Goal: Task Accomplishment & Management: Complete application form

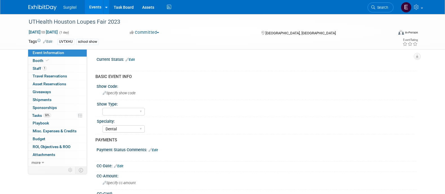
select select "Dental"
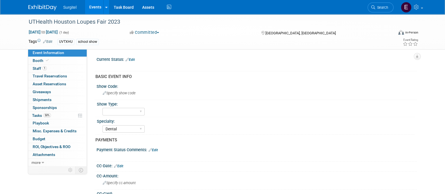
click at [91, 5] on link "Events" at bounding box center [95, 7] width 21 height 14
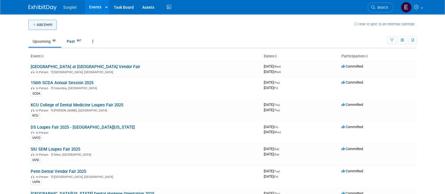
click at [41, 24] on button "Add Event" at bounding box center [42, 25] width 28 height 10
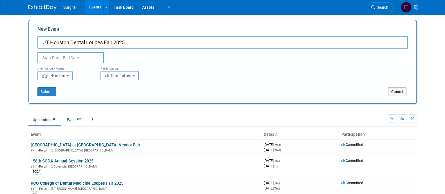
type input "UT Houston Dental Loupes Fair 2025"
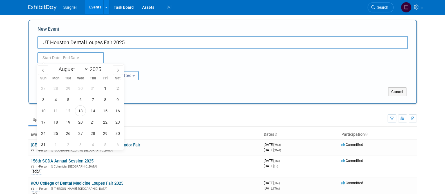
click at [64, 61] on input "text" at bounding box center [70, 57] width 66 height 11
click at [66, 67] on select "January February March April May June July August September October November De…" at bounding box center [72, 69] width 32 height 7
select select "10"
click at [56, 66] on select "January February March April May June July August September October November De…" at bounding box center [72, 69] width 32 height 7
click at [69, 102] on span "4" at bounding box center [68, 99] width 11 height 11
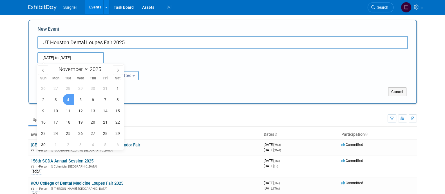
click at [69, 102] on span "4" at bounding box center [68, 99] width 11 height 11
type input "Nov 4, 2025 to Nov 4, 2025"
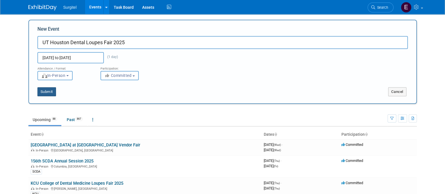
click at [43, 91] on button "Submit" at bounding box center [46, 91] width 19 height 9
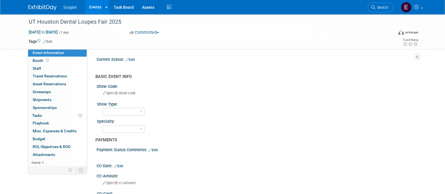
click at [52, 44] on td "Tags Edit" at bounding box center [40, 42] width 24 height 6
click at [51, 43] on link "Edit" at bounding box center [47, 42] width 9 height 4
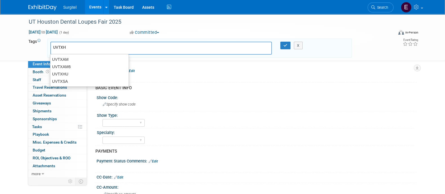
type input "UVTXHU"
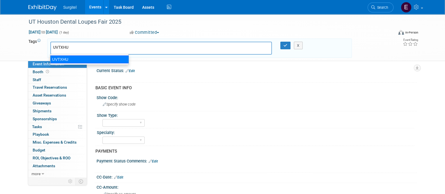
click at [67, 64] on ul "UVTXHU" at bounding box center [89, 59] width 79 height 11
click at [61, 59] on div "UVTXHU" at bounding box center [89, 59] width 79 height 8
type input "UVTXHU"
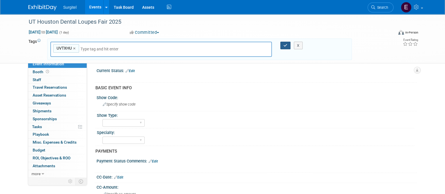
click at [285, 44] on icon "button" at bounding box center [285, 46] width 4 height 4
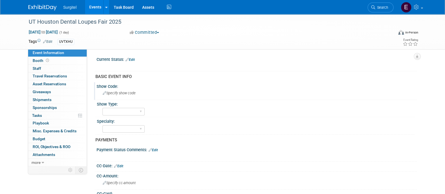
click at [118, 95] on div "Specify show code" at bounding box center [257, 93] width 312 height 9
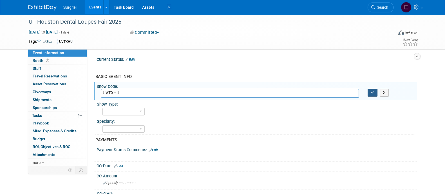
type input "UVTXHU"
click at [370, 96] on button "button" at bounding box center [372, 93] width 10 height 8
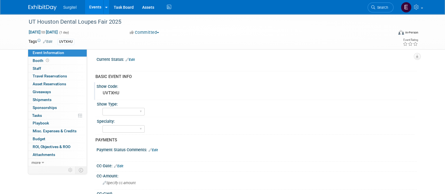
click at [136, 116] on div "Show Type: School Show Trade Show Wet Lab CE Course Lunch and Learn" at bounding box center [254, 108] width 319 height 17
click at [134, 115] on div "School Show Trade Show Wet Lab CE Course Lunch and Learn" at bounding box center [123, 111] width 42 height 10
click at [131, 111] on select "School Show Trade Show Wet Lab CE Course Lunch and Learn" at bounding box center [123, 112] width 42 height 8
select select "School Show"
click at [102, 108] on select "School Show Trade Show Wet Lab CE Course Lunch and Learn" at bounding box center [123, 112] width 42 height 8
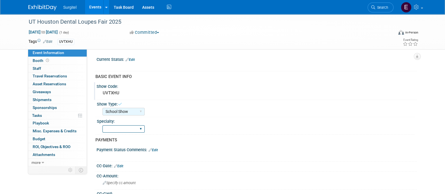
click at [129, 125] on select "Dental Hygiene Medical Veterinarian Other" at bounding box center [123, 129] width 42 height 8
select select "Dental"
click at [102, 125] on select "Dental Hygiene Medical Veterinarian Other" at bounding box center [123, 129] width 42 height 8
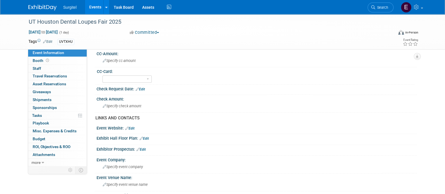
scroll to position [121, 0]
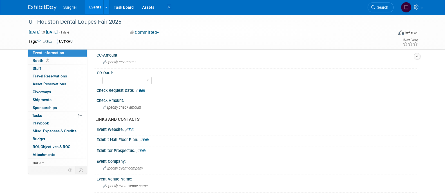
click at [143, 91] on link "Edit" at bounding box center [140, 91] width 9 height 4
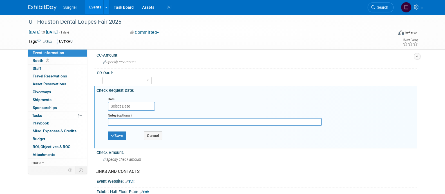
click at [133, 104] on input "text" at bounding box center [131, 106] width 47 height 9
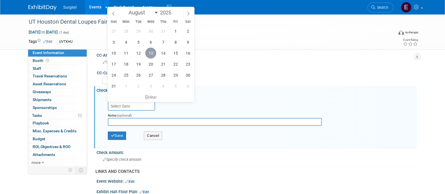
click at [153, 57] on span "13" at bounding box center [150, 53] width 11 height 11
type input "Aug 13, 2025"
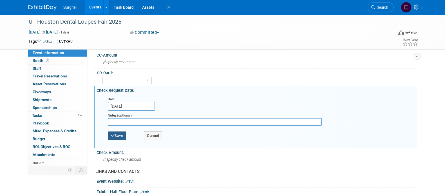
click at [113, 137] on button "Save" at bounding box center [117, 135] width 19 height 8
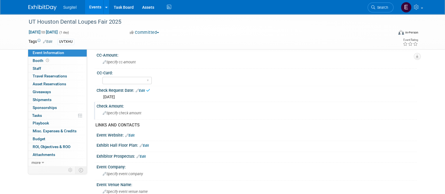
click at [111, 112] on span "Specify check amount" at bounding box center [122, 113] width 39 height 4
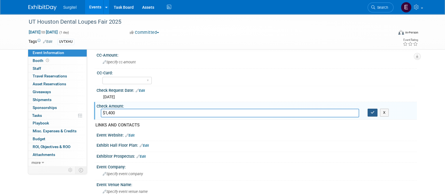
type input "$1,400"
click at [372, 111] on icon "button" at bounding box center [373, 113] width 4 height 4
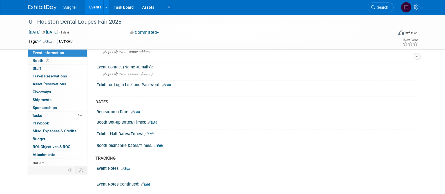
scroll to position [286, 0]
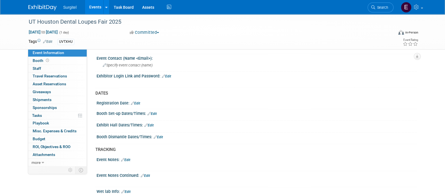
click at [152, 123] on link "Edit" at bounding box center [148, 125] width 9 height 4
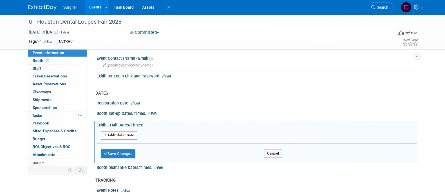
click at [124, 131] on button "Add Another Exhibit Date" at bounding box center [119, 135] width 36 height 8
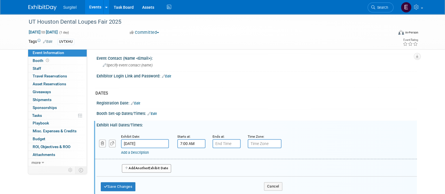
click at [197, 139] on input "7:00 AM" at bounding box center [191, 143] width 28 height 9
click at [191, 168] on span "07" at bounding box center [190, 169] width 11 height 10
click at [211, 174] on td "05" at bounding box center [206, 172] width 18 height 15
click at [241, 165] on button "AM" at bounding box center [239, 169] width 10 height 10
type input "5:00 PM"
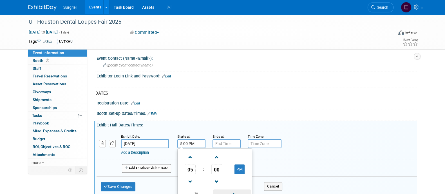
click at [233, 189] on span at bounding box center [232, 194] width 38 height 10
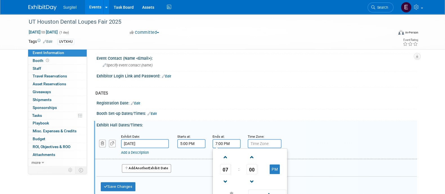
click at [229, 143] on input "7:00 PM" at bounding box center [226, 143] width 28 height 9
click at [223, 164] on span "07" at bounding box center [225, 169] width 11 height 10
click at [222, 182] on td "08" at bounding box center [223, 187] width 18 height 15
type input "8:00 PM"
click at [262, 190] on span at bounding box center [267, 194] width 38 height 10
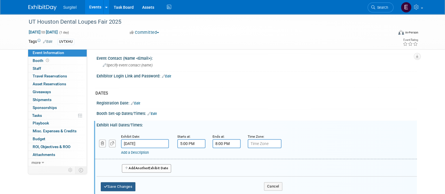
click at [107, 185] on icon "button" at bounding box center [106, 187] width 4 height 4
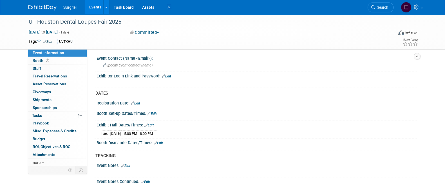
drag, startPoint x: 441, startPoint y: 129, endPoint x: 424, endPoint y: 102, distance: 32.2
click at [424, 102] on div "UT Houston Dental Loupes Fair 2025 Nov 4, 2025 to Nov 4, 2025 (1 day) Nov 4, 20…" at bounding box center [222, 0] width 445 height 544
click at [62, 69] on link "0 Staff 0" at bounding box center [57, 69] width 59 height 8
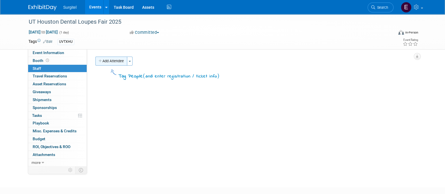
click at [115, 60] on button "Add Attendee" at bounding box center [111, 61] width 32 height 9
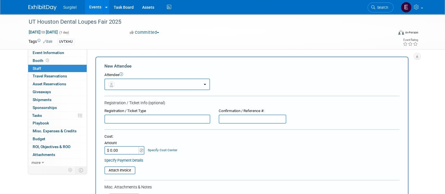
click at [123, 80] on button "button" at bounding box center [157, 84] width 106 height 12
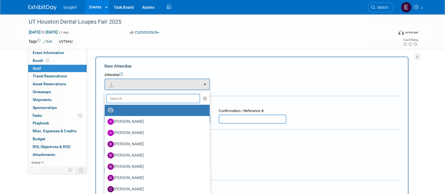
click at [152, 100] on input "text" at bounding box center [153, 99] width 94 height 10
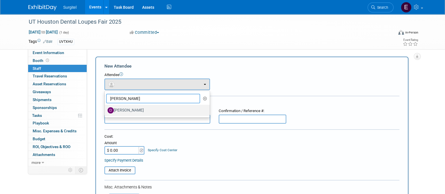
type input "dustin"
click at [149, 113] on label "Dustin Torres" at bounding box center [155, 110] width 97 height 9
click at [106, 111] on input "Dustin Torres" at bounding box center [104, 110] width 4 height 4
select select "0b57edbb-dd9f-4092-8a2a-614c09e22395"
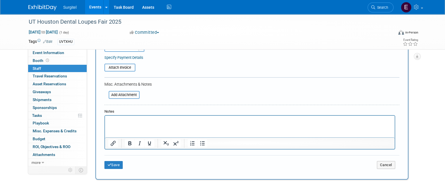
scroll to position [122, 0]
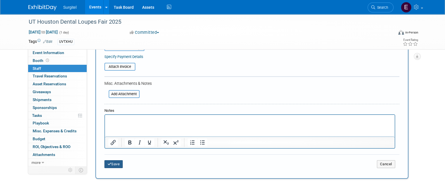
click at [107, 164] on icon "submit" at bounding box center [109, 164] width 4 height 4
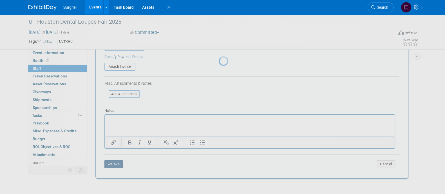
scroll to position [32, 0]
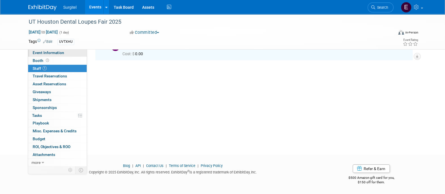
click at [34, 54] on span "Event Information" at bounding box center [49, 52] width 32 height 5
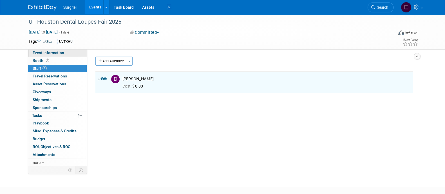
select select "School Show"
select select "Dental"
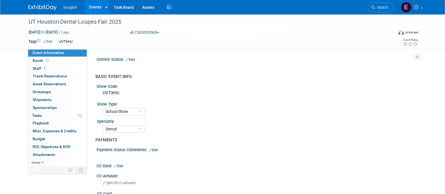
click at [91, 10] on link "Events" at bounding box center [95, 7] width 21 height 14
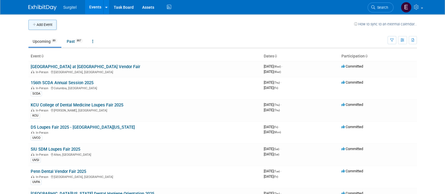
click at [55, 25] on button "Add Event" at bounding box center [42, 25] width 28 height 10
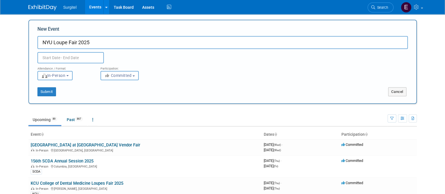
type input "NYU Loupe Fair 2025"
click at [60, 57] on input "text" at bounding box center [70, 57] width 66 height 11
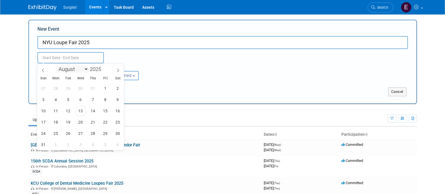
click at [73, 70] on select "January February March April May June July August September October November De…" at bounding box center [72, 69] width 32 height 7
select select "9"
click at [56, 66] on select "January February March April May June July August September October November De…" at bounding box center [72, 69] width 32 height 7
click at [93, 110] on span "16" at bounding box center [92, 110] width 11 height 11
click at [93, 112] on span "16" at bounding box center [92, 110] width 11 height 11
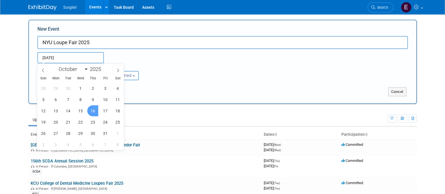
type input "[DATE] to [DATE]"
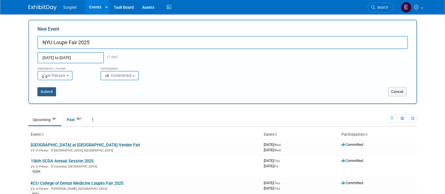
click at [45, 93] on button "Submit" at bounding box center [46, 91] width 19 height 9
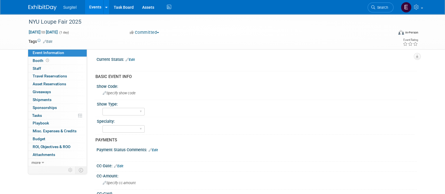
click at [50, 42] on link "Edit" at bounding box center [47, 42] width 9 height 4
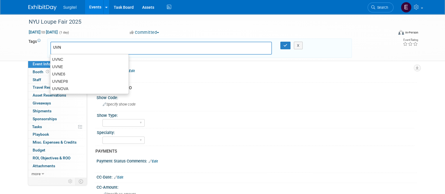
type input "UVNY"
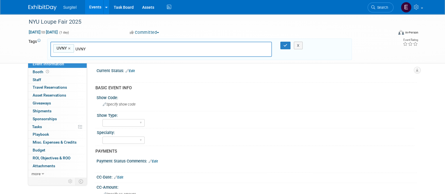
type input "UVNY"
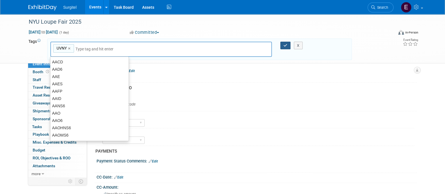
click at [286, 48] on button "button" at bounding box center [285, 46] width 10 height 8
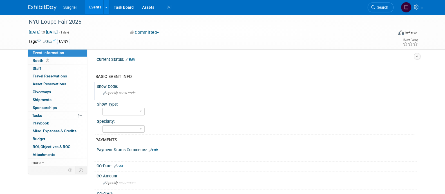
click at [129, 93] on span "Specify show code" at bounding box center [119, 93] width 33 height 4
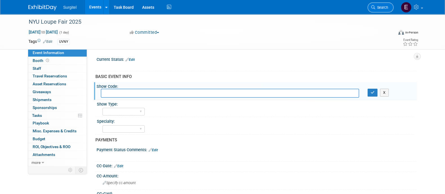
click at [387, 9] on span "Search" at bounding box center [381, 7] width 13 height 4
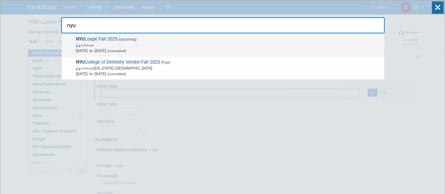
type input "nyu"
click at [203, 48] on span "[DATE] to [DATE] (Committed)" at bounding box center [228, 51] width 305 height 6
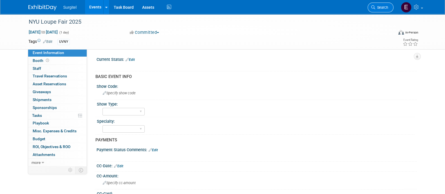
click at [374, 7] on icon at bounding box center [373, 7] width 4 height 4
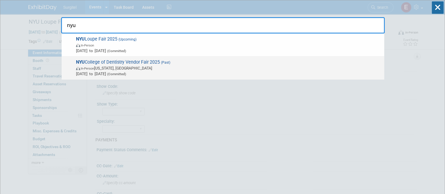
type input "nyu"
click at [192, 71] on span "Feb 5, 2025 to Feb 5, 2025 (Committed)" at bounding box center [228, 74] width 305 height 6
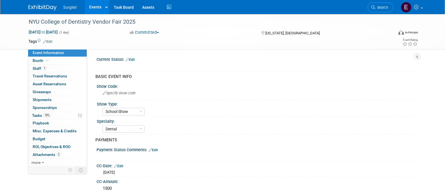
select select "School Show"
select select "Dental"
select select "Rewards - 12003"
select select "Yes"
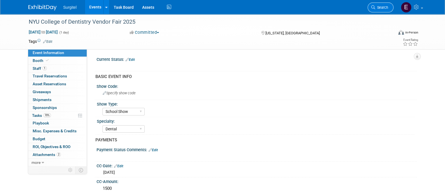
click at [385, 8] on span "Search" at bounding box center [381, 7] width 13 height 4
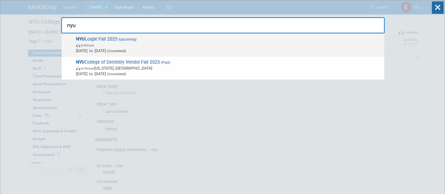
type input "nyu"
click at [221, 45] on span "In-Person" at bounding box center [228, 45] width 305 height 6
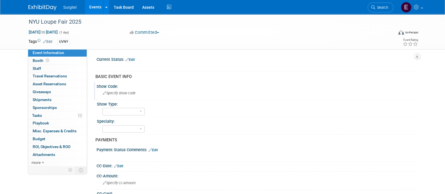
click at [128, 92] on span "Specify show code" at bounding box center [119, 93] width 33 height 4
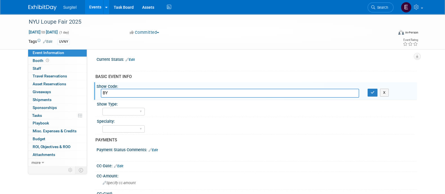
type input "B"
type input "NYU"
click at [372, 93] on icon "button" at bounding box center [373, 93] width 4 height 4
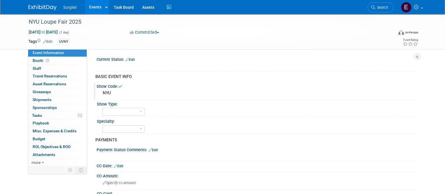
click at [131, 60] on link "Edit" at bounding box center [129, 60] width 9 height 4
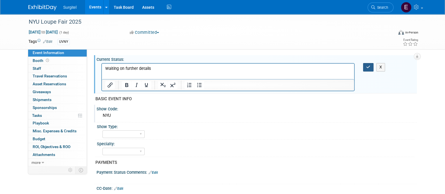
click at [370, 69] on icon "button" at bounding box center [368, 67] width 4 height 4
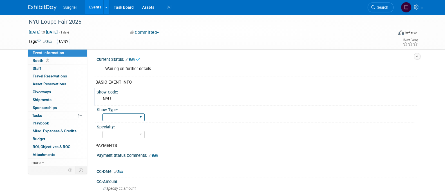
click at [133, 115] on select "School Show Trade Show Wet Lab CE Course Lunch and Learn" at bounding box center [123, 117] width 42 height 8
select select "School Show"
click at [102, 113] on select "School Show Trade Show Wet Lab CE Course Lunch and Learn" at bounding box center [123, 117] width 42 height 8
click at [125, 137] on select "Dental Hygiene Medical Veterinarian Other" at bounding box center [123, 135] width 42 height 8
select select "Dental"
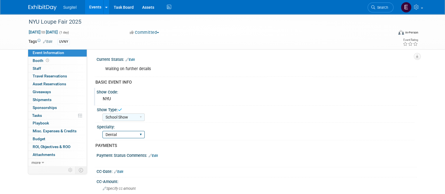
click at [102, 131] on select "Dental Hygiene Medical Veterinarian Other" at bounding box center [123, 135] width 42 height 8
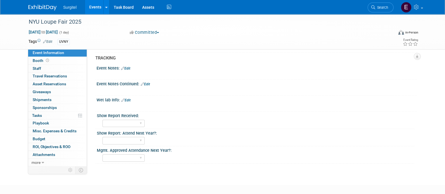
scroll to position [396, 0]
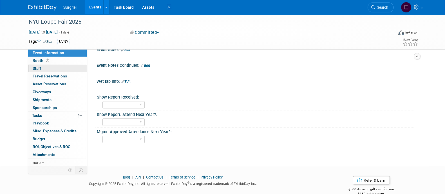
click at [46, 69] on link "0 Staff 0" at bounding box center [57, 69] width 59 height 8
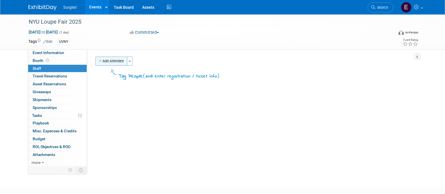
click at [114, 62] on button "Add Attendee" at bounding box center [111, 61] width 32 height 9
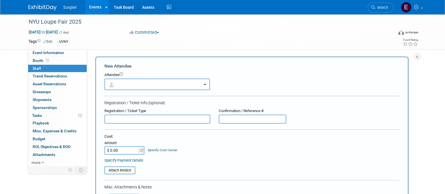
click at [116, 78] on div "Attendee <img src="https://www.exhibitday.com/Images/Unassigned-User-Icon.png" …" at bounding box center [251, 81] width 295 height 18
click at [117, 85] on button "button" at bounding box center [157, 84] width 106 height 12
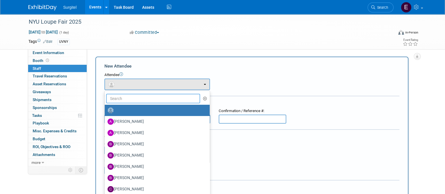
click at [120, 98] on input "text" at bounding box center [153, 99] width 94 height 10
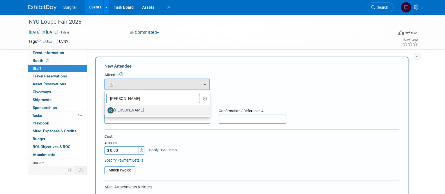
type input "robert"
click at [124, 109] on label "Robert Meehan" at bounding box center [155, 110] width 97 height 9
click at [106, 109] on input "Robert Meehan" at bounding box center [104, 110] width 4 height 4
select select "2c8bc1c9-0368-4475-a556-8014aadf6a3d"
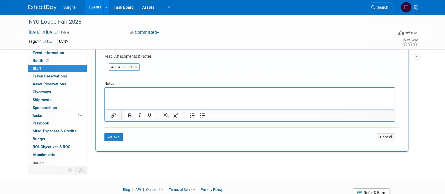
scroll to position [147, 0]
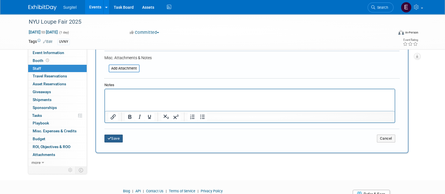
click at [118, 136] on button "Save" at bounding box center [113, 138] width 19 height 8
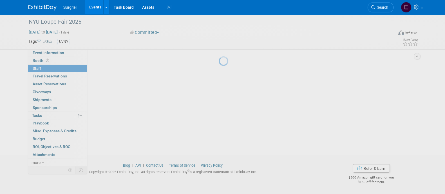
scroll to position [32, 0]
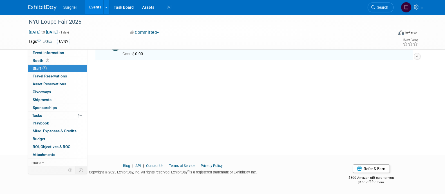
click at [96, 8] on link "Events" at bounding box center [95, 7] width 21 height 14
